Goal: Check status: Check status

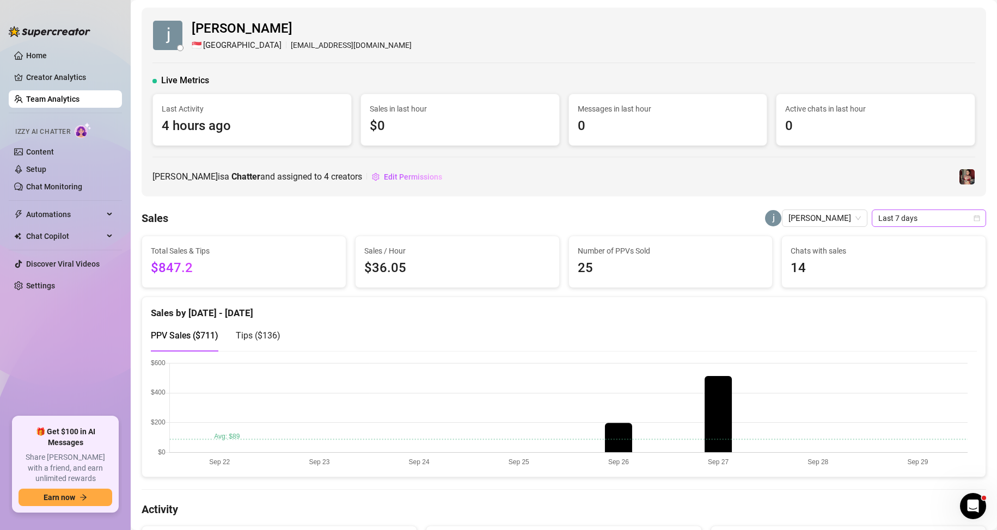
click at [901, 220] on span "Last 7 days" at bounding box center [928, 218] width 101 height 16
click at [895, 309] on div "Custom date" at bounding box center [919, 310] width 97 height 12
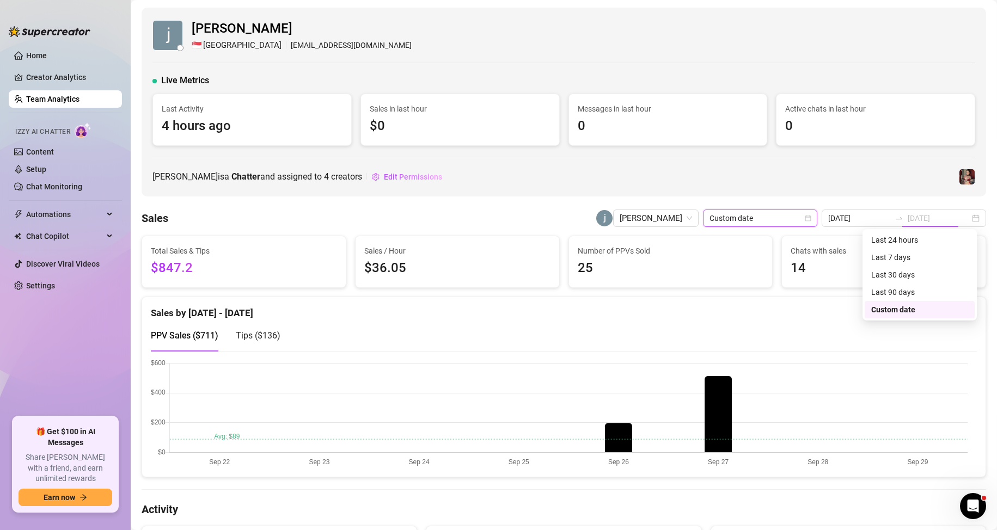
type input "[DATE]"
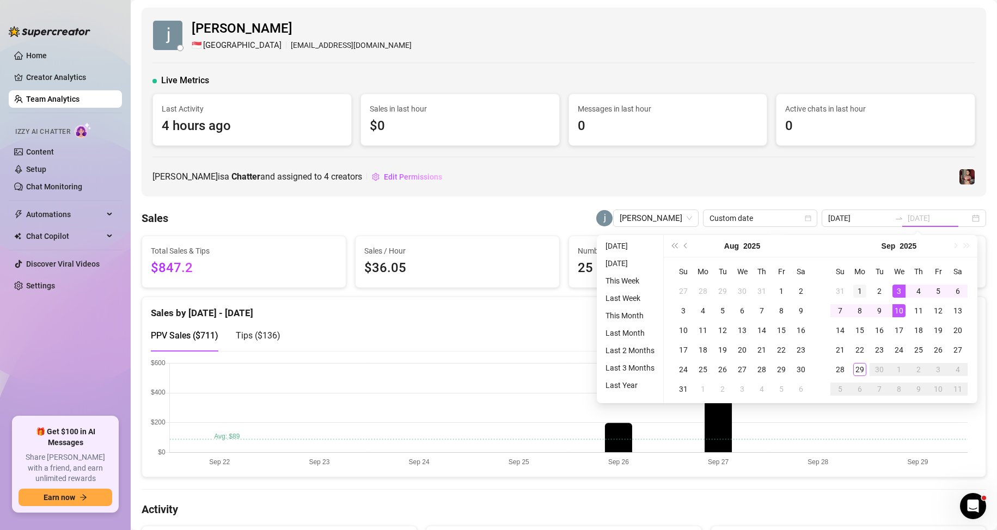
type input "[DATE]"
click at [859, 289] on div "1" at bounding box center [859, 291] width 13 height 13
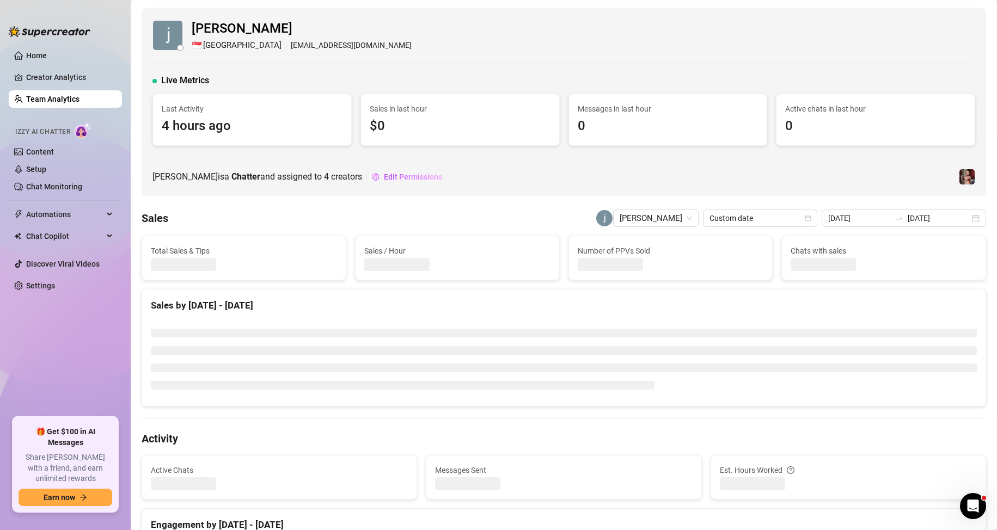
type input "[DATE]"
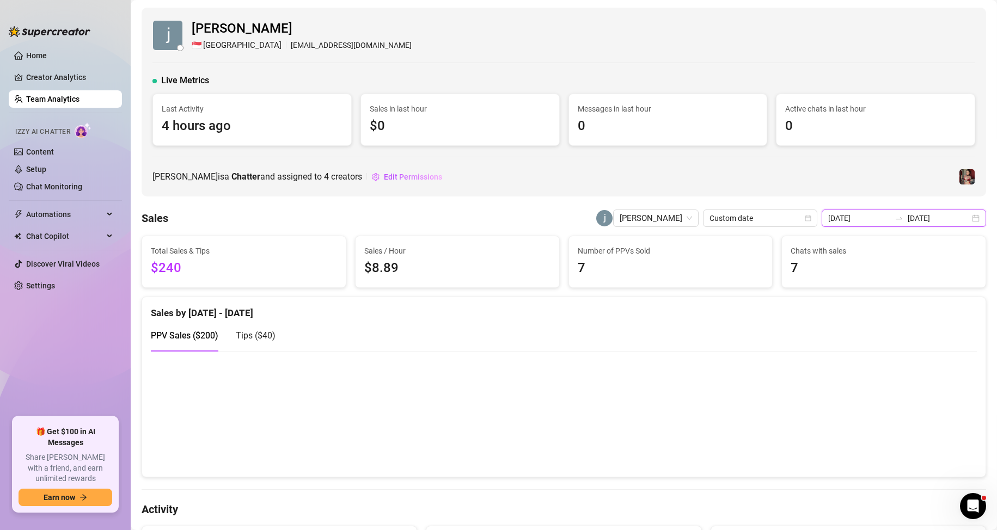
click at [918, 214] on input "[DATE]" at bounding box center [939, 218] width 62 height 12
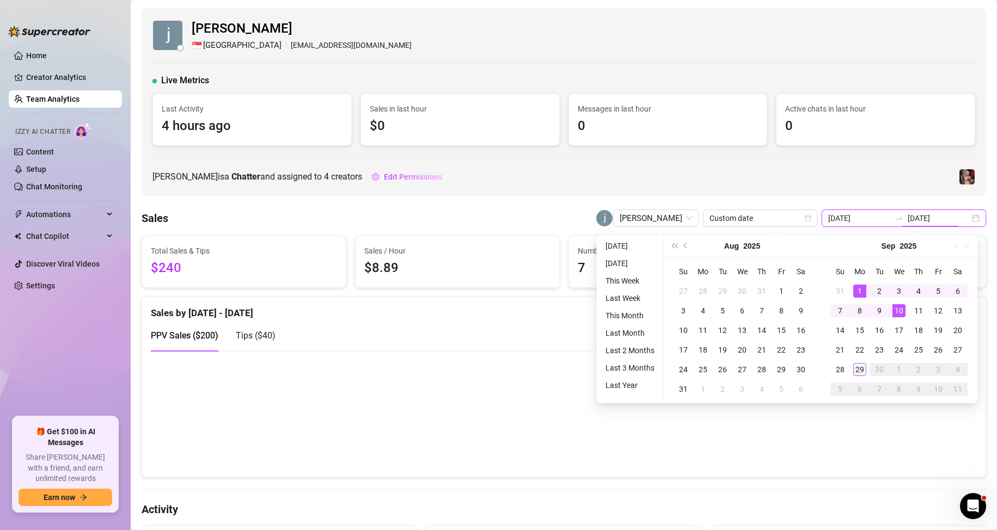
type input "[DATE]"
click at [861, 373] on div "29" at bounding box center [859, 369] width 13 height 13
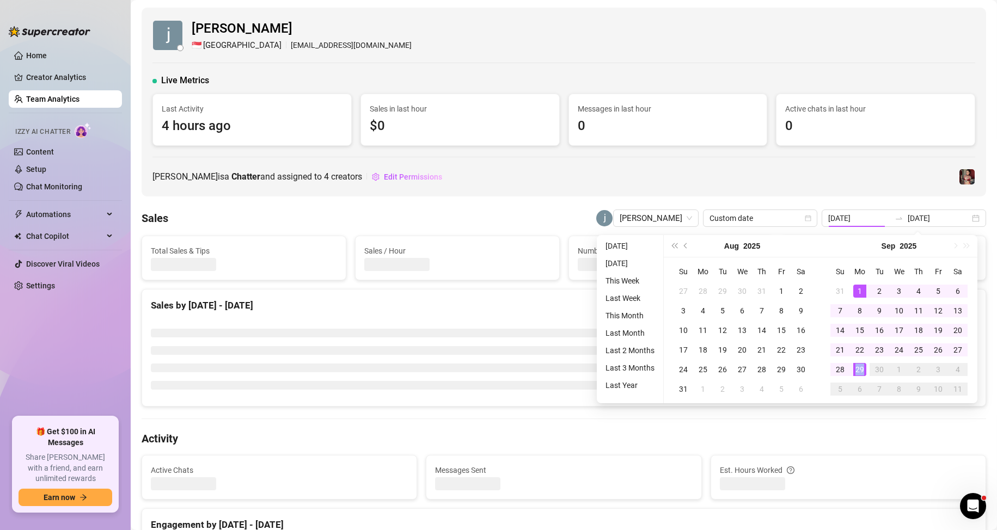
type input "[DATE]"
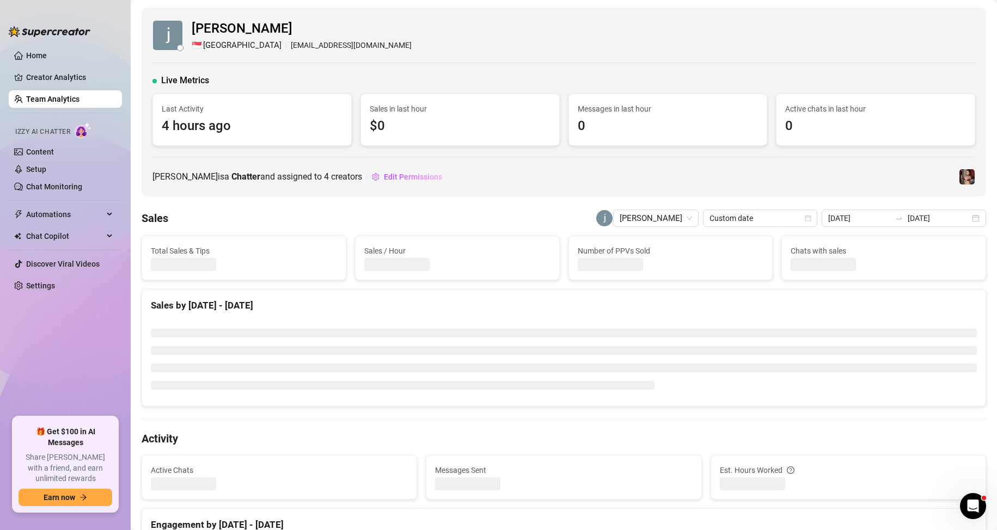
click at [800, 168] on div "[PERSON_NAME] is a Chatter and assigned to 4 creators Edit Permissions" at bounding box center [563, 176] width 823 height 17
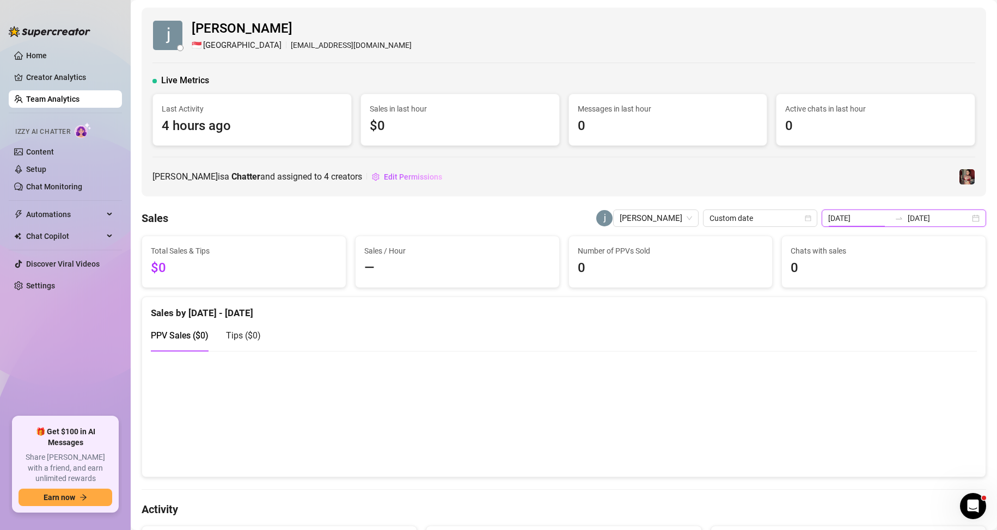
click at [870, 219] on input "[DATE]" at bounding box center [859, 218] width 62 height 12
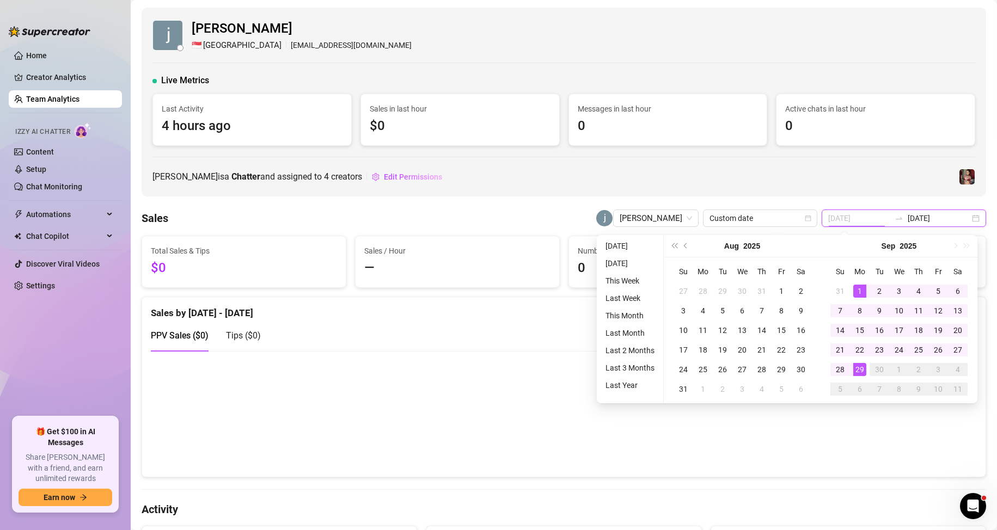
type input "[DATE]"
click at [861, 292] on div "1" at bounding box center [859, 291] width 13 height 13
type input "[DATE]"
click at [859, 371] on div "29" at bounding box center [859, 369] width 13 height 13
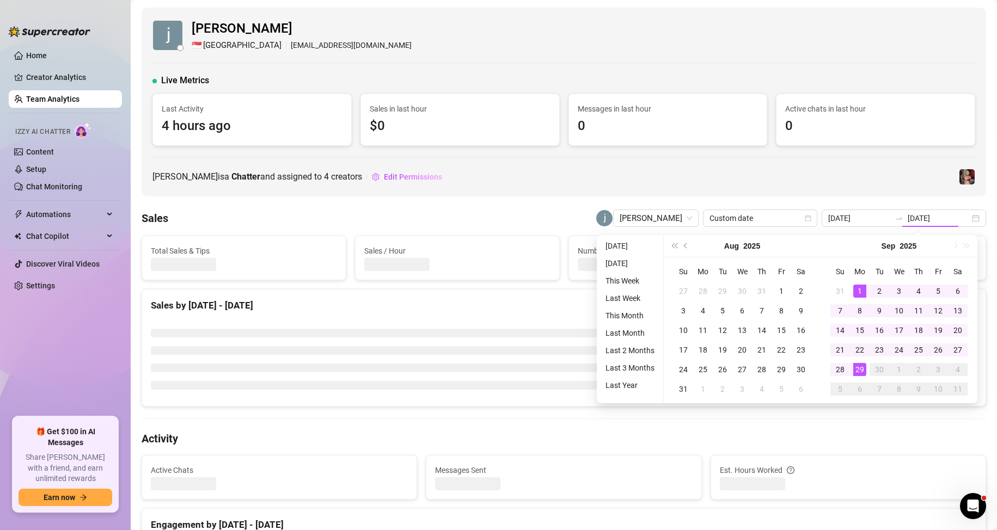
type input "[DATE]"
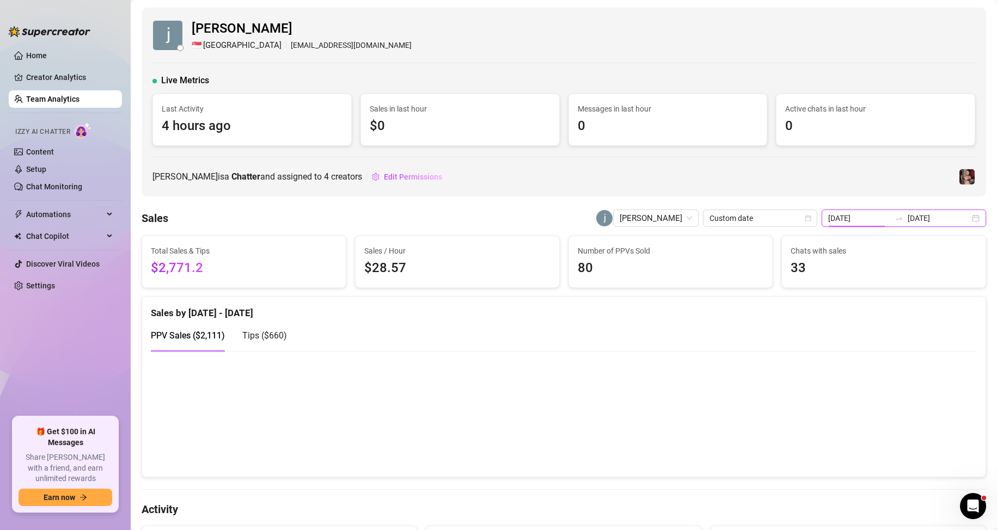
click at [858, 214] on input "[DATE]" at bounding box center [859, 218] width 62 height 12
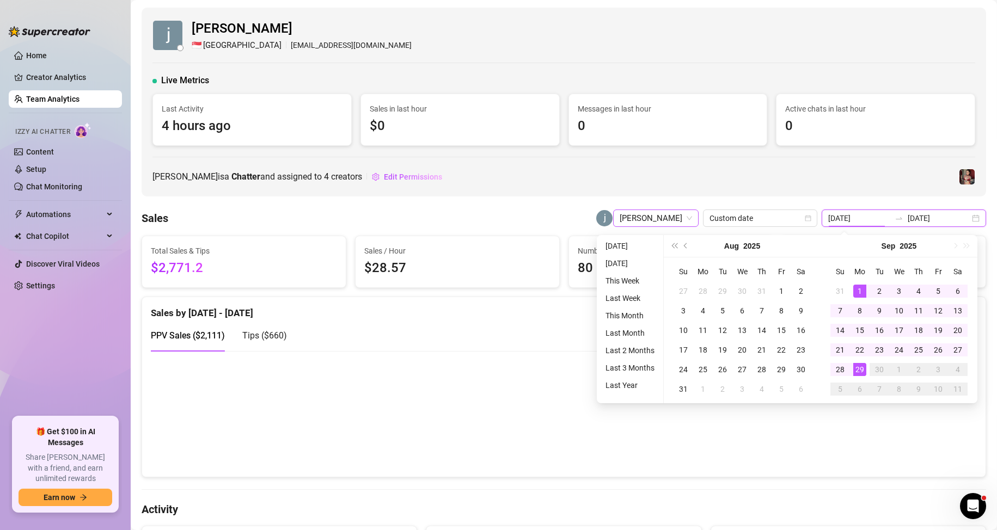
click at [669, 216] on span "[PERSON_NAME]" at bounding box center [656, 218] width 72 height 16
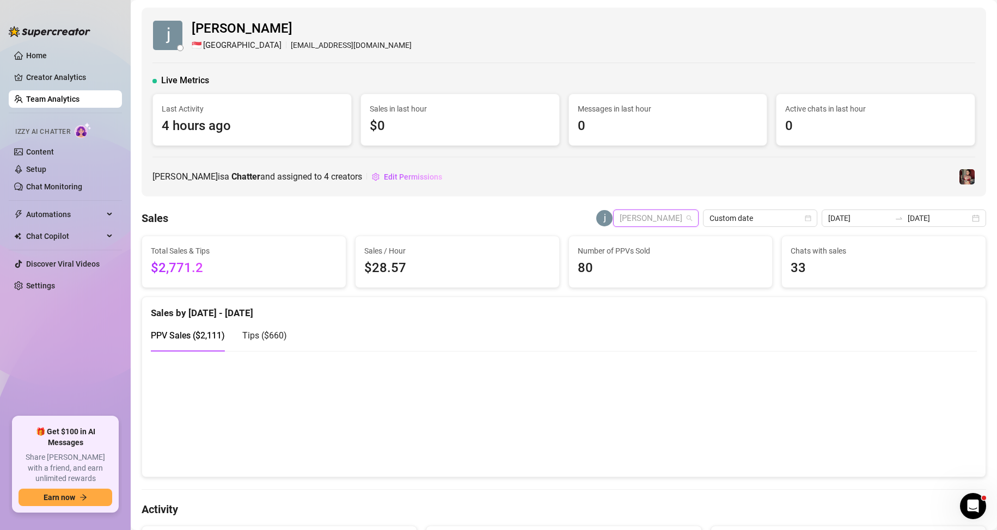
click at [674, 221] on span "[PERSON_NAME]" at bounding box center [656, 218] width 72 height 16
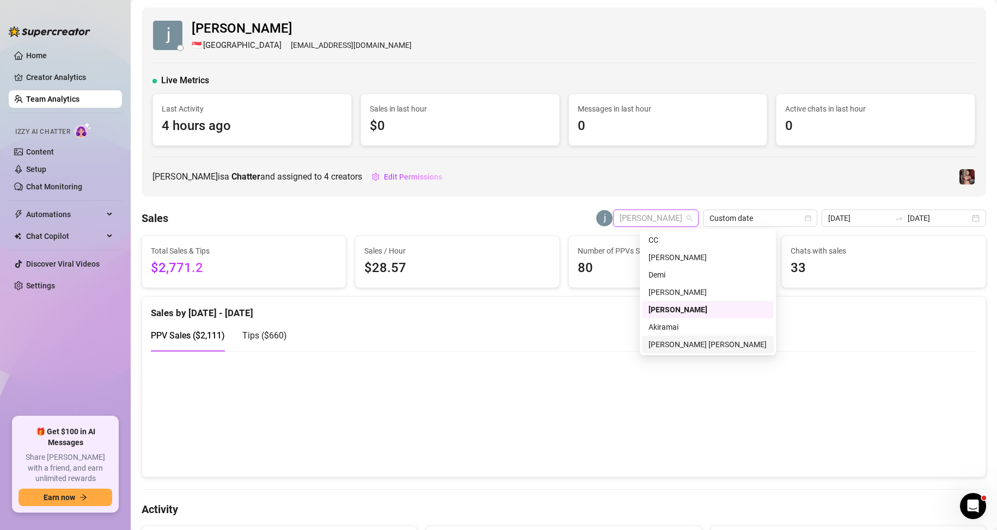
click at [666, 346] on div "[PERSON_NAME] [PERSON_NAME]" at bounding box center [708, 345] width 119 height 12
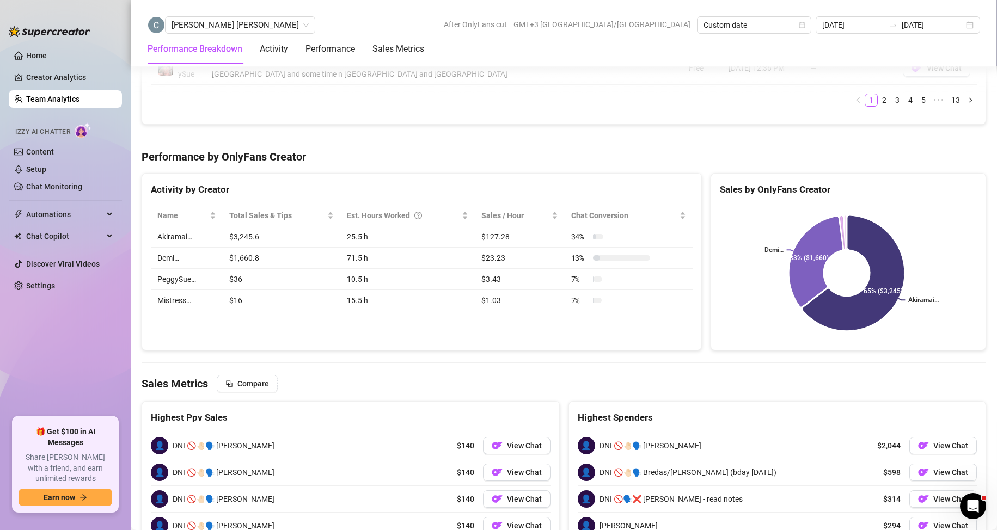
scroll to position [1253, 0]
